Goal: Task Accomplishment & Management: Use online tool/utility

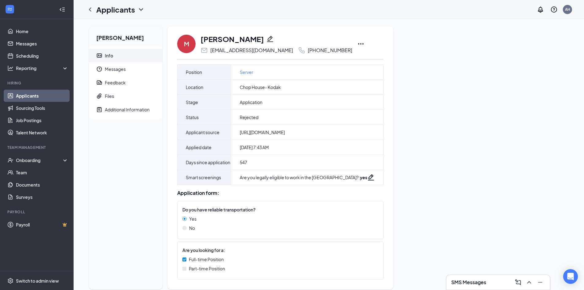
click at [56, 97] on link "Applicants" at bounding box center [42, 96] width 52 height 12
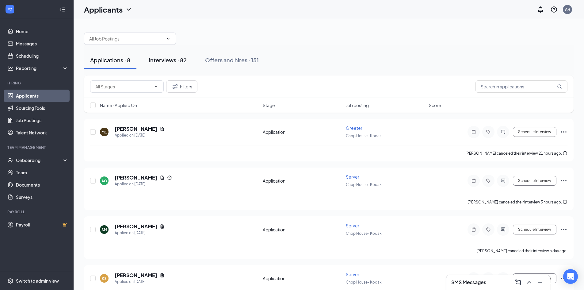
click at [177, 62] on div "Interviews · 82" at bounding box center [168, 60] width 38 height 8
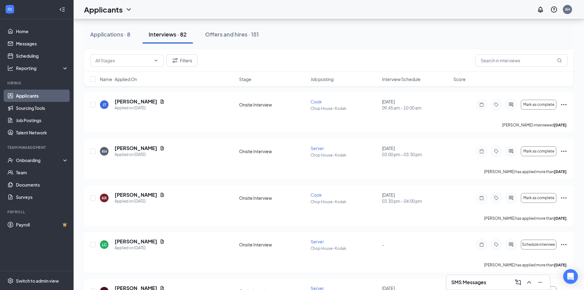
scroll to position [828, 0]
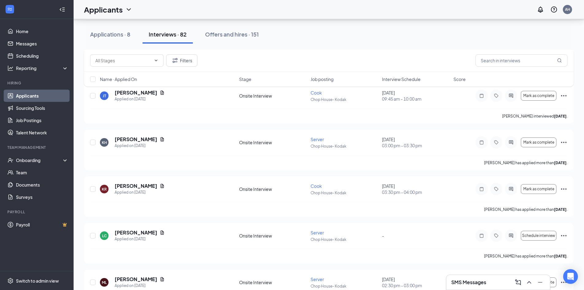
click at [397, 81] on span "Interview Schedule" at bounding box center [401, 79] width 39 height 6
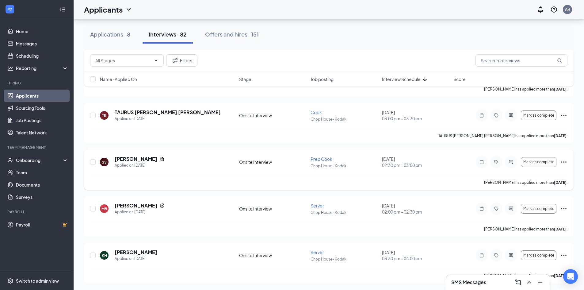
scroll to position [1042, 0]
click at [92, 256] on input "checkbox" at bounding box center [93, 254] width 6 height 6
checkbox input "true"
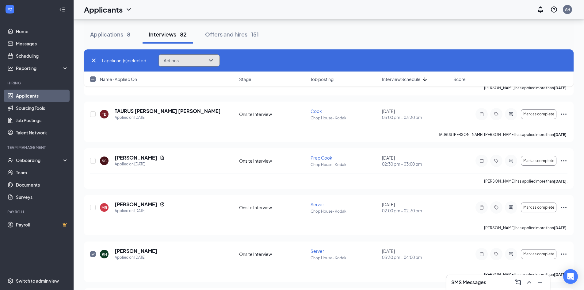
click at [215, 57] on icon "ChevronDown" at bounding box center [210, 60] width 7 height 7
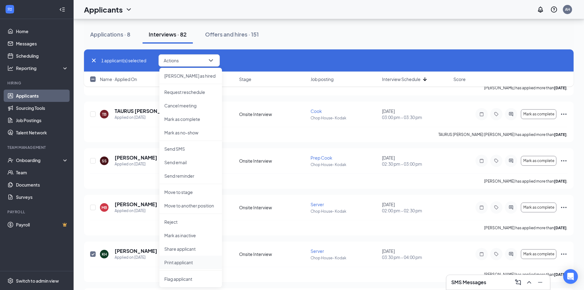
click at [181, 264] on p "Print applicant" at bounding box center [190, 262] width 53 height 6
